Goal: Information Seeking & Learning: Learn about a topic

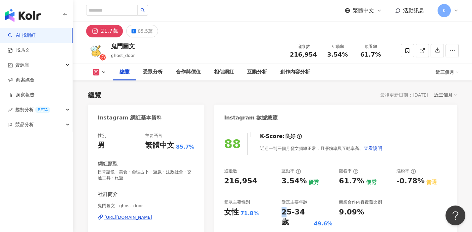
scroll to position [41, 0]
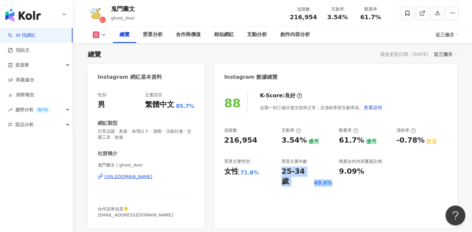
drag, startPoint x: 296, startPoint y: 213, endPoint x: 335, endPoint y: 213, distance: 38.8
click at [335, 213] on div "88 K-Score : 良好 近期一到三個月發文頻率正常，且漲粉率與互動率高。 查看說明 追蹤數 216,954 互動率 3.54% 優秀 觀看率 61.7…" at bounding box center [335, 156] width 243 height 143
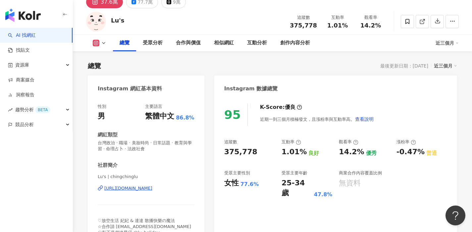
scroll to position [48, 0]
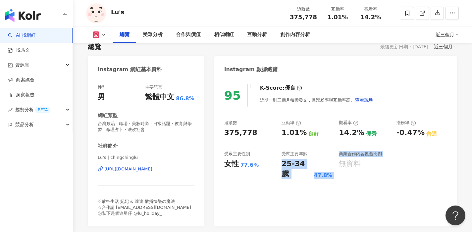
drag, startPoint x: 282, startPoint y: 164, endPoint x: 339, endPoint y: 165, distance: 57.0
click at [339, 165] on div "追蹤數 375,778 互動率 1.01% 良好 觀看率 14.2% 優秀 漲粉率 -0.47% 普通 受眾主要性別 女性 77.6% 受眾主要年齡 25-3…" at bounding box center [335, 149] width 223 height 59
click at [337, 166] on div "追蹤數 375,778 互動率 1.01% 良好 觀看率 14.2% 優秀 漲粉率 -0.47% 普通 受眾主要性別 女性 77.6% 受眾主要年齡 25-3…" at bounding box center [335, 149] width 223 height 59
drag, startPoint x: 333, startPoint y: 167, endPoint x: 282, endPoint y: 163, distance: 51.5
click at [282, 163] on div "追蹤數 375,778 互動率 1.01% 良好 觀看率 14.2% 優秀 漲粉率 -0.47% 普通 受眾主要性別 女性 77.6% 受眾主要年齡 25-3…" at bounding box center [335, 149] width 223 height 59
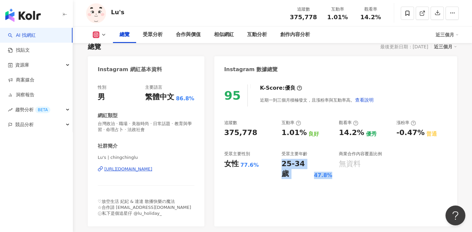
copy div "25-34 歲 47.8%"
